Goal: Communication & Community: Answer question/provide support

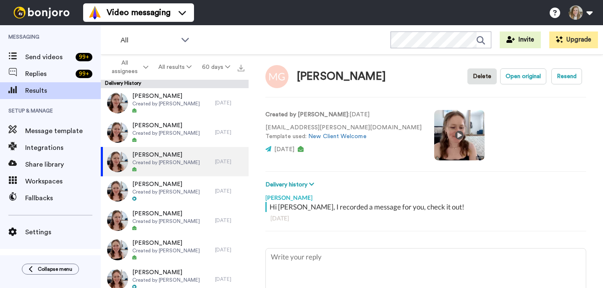
type textarea "x"
type textarea "H"
type textarea "x"
type textarea "Hi"
type textarea "x"
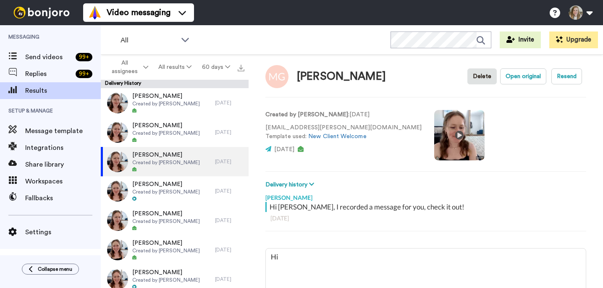
type textarea "Hi"
type textarea "x"
type textarea "Hi M"
type textarea "x"
type textarea "Hi [PERSON_NAME]"
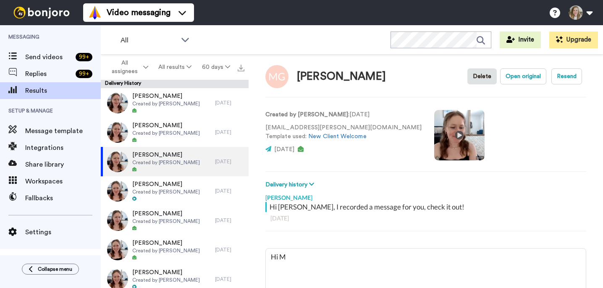
type textarea "x"
type textarea "Hi Mar"
type textarea "x"
type textarea "Hi [PERSON_NAME]"
type textarea "x"
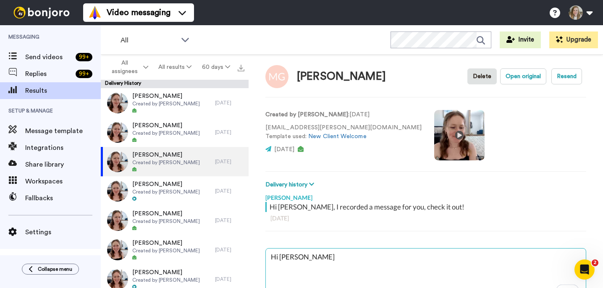
type textarea "Hi [PERSON_NAME],"
type textarea "x"
type textarea "Hi [PERSON_NAME],"
type textarea "x"
type textarea "Hi [PERSON_NAME], Checking back in! Any Sept/Oct dreams or launches in the work…"
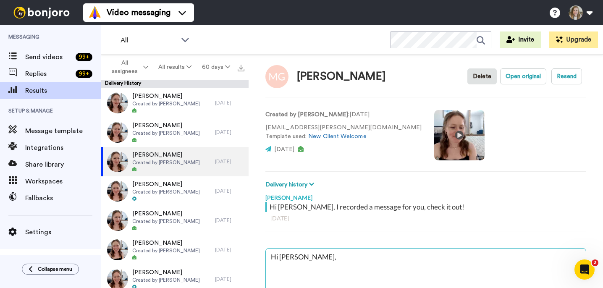
type textarea "x"
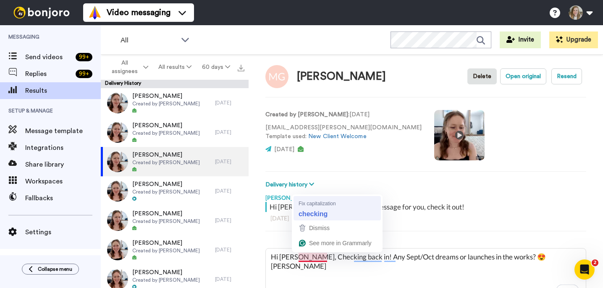
type textarea "Hi [PERSON_NAME], checking back in! Any Sept/Oct dreams or launches in the work…"
type textarea "x"
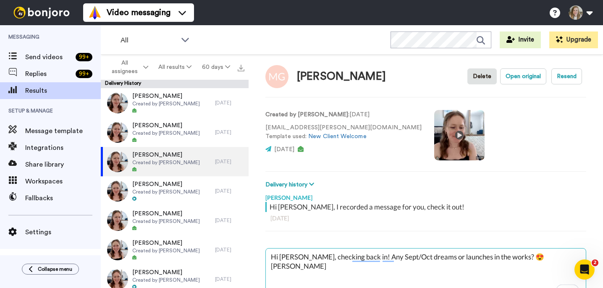
click at [497, 258] on textarea "Hi [PERSON_NAME], checking back in! Any Sept/Oct dreams or launches in the work…" at bounding box center [426, 276] width 320 height 54
type textarea "Hi [PERSON_NAME], checking back in! Any Sept/Oct dreams or launches in the work…"
type textarea "x"
type textarea "Hi [PERSON_NAME], checking back in! Any Sept/Oct dreams or launches in the work…"
type textarea "x"
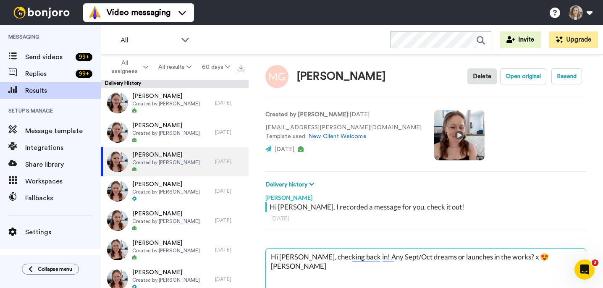
type textarea "Hi [PERSON_NAME], checking back in! Any Sept/Oct dreams or launches in the work…"
type textarea "x"
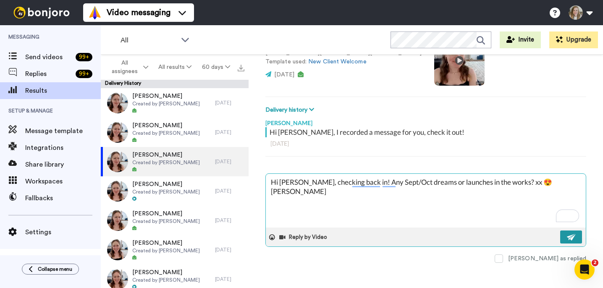
type textarea "Hi [PERSON_NAME], checking back in! Any Sept/Oct dreams or launches in the work…"
click at [567, 236] on img at bounding box center [571, 237] width 9 height 7
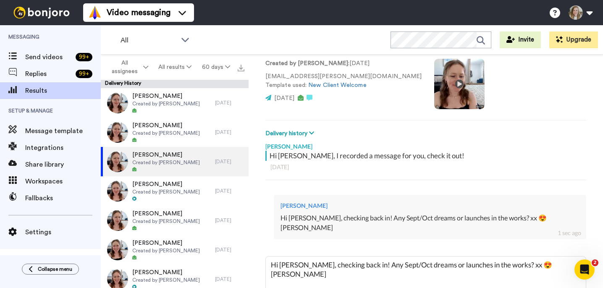
scroll to position [56, 0]
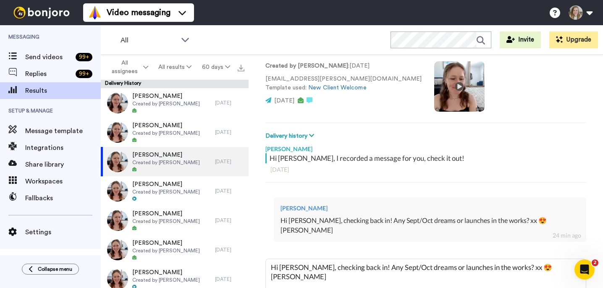
type textarea "x"
